Goal: Task Accomplishment & Management: Manage account settings

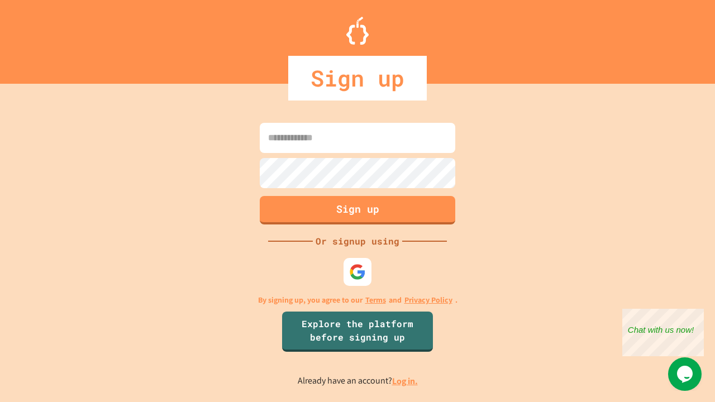
click at [405, 381] on link "Log in." at bounding box center [405, 381] width 26 height 12
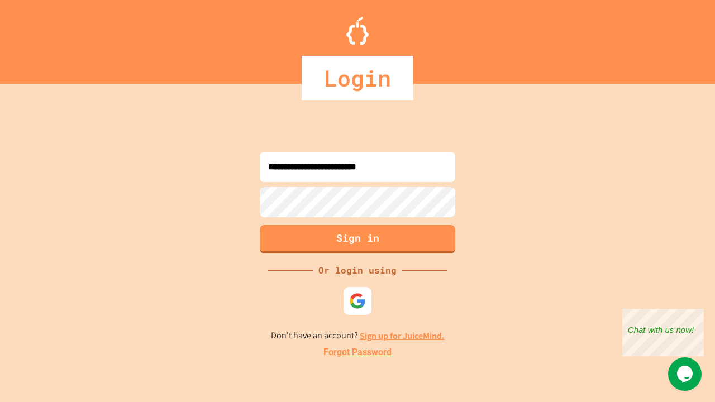
type input "**********"
